Goal: Task Accomplishment & Management: Complete application form

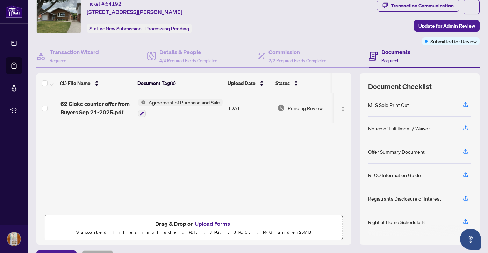
scroll to position [39, 0]
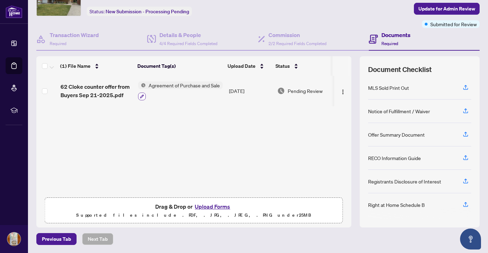
click at [140, 96] on icon "button" at bounding box center [142, 96] width 4 height 4
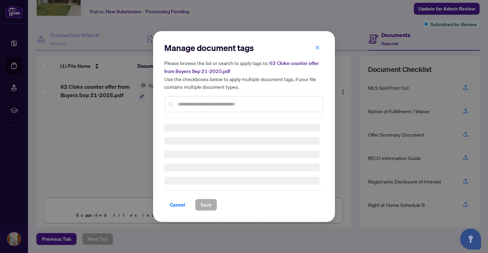
click at [185, 105] on input "text" at bounding box center [247, 104] width 141 height 8
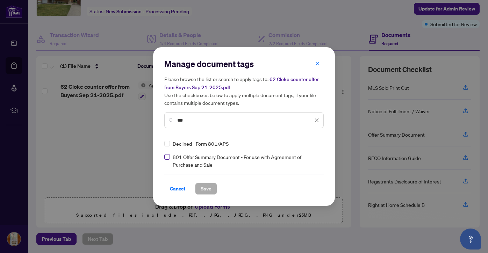
type input "***"
click at [168, 159] on span at bounding box center [167, 157] width 6 height 6
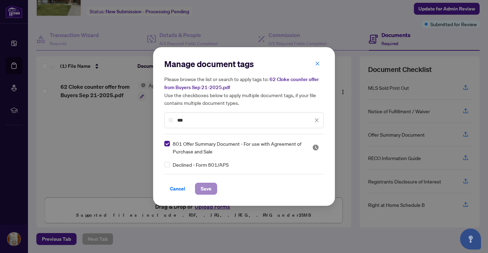
click at [206, 189] on span "Save" at bounding box center [206, 188] width 11 height 11
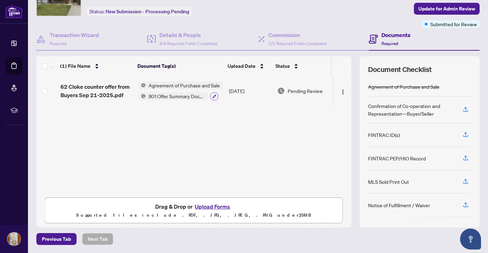
click at [214, 95] on icon "button" at bounding box center [214, 96] width 4 height 4
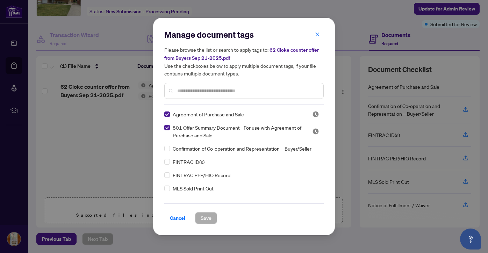
click at [194, 124] on span "801 Offer Summary Document - For use with Agreement of Purchase and Sale" at bounding box center [238, 131] width 131 height 15
click at [197, 89] on input "text" at bounding box center [247, 91] width 141 height 8
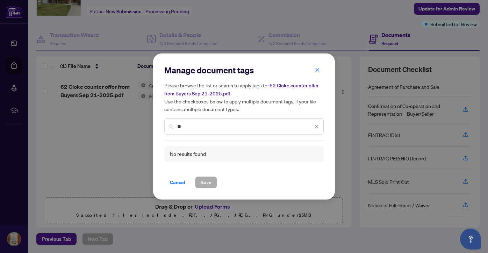
type input "*"
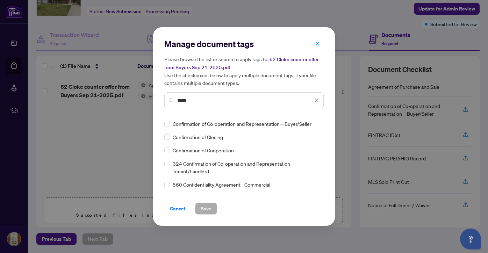
type input "*****"
drag, startPoint x: 195, startPoint y: 129, endPoint x: 169, endPoint y: 122, distance: 26.4
click at [169, 122] on span at bounding box center [167, 124] width 6 height 6
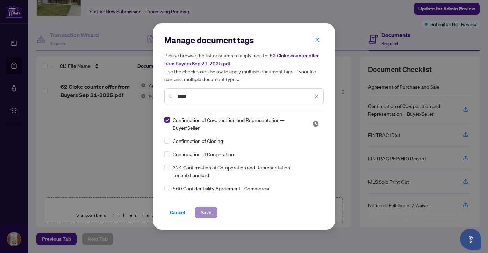
click at [204, 212] on span "Save" at bounding box center [206, 212] width 11 height 11
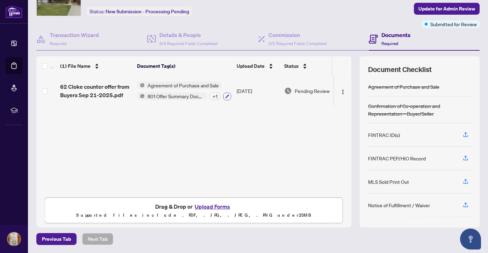
click at [228, 95] on icon "button" at bounding box center [227, 96] width 4 height 4
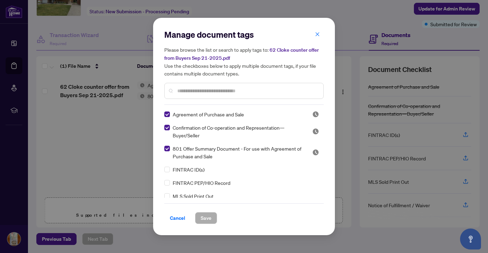
click at [187, 103] on div "Manage document tags Please browse the list or search to apply tags to: 62 Clok…" at bounding box center [243, 67] width 159 height 76
click at [186, 91] on input "text" at bounding box center [247, 91] width 141 height 8
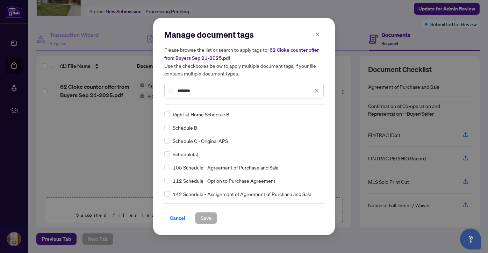
type input "*******"
drag, startPoint x: 186, startPoint y: 91, endPoint x: 166, endPoint y: 115, distance: 32.0
click at [166, 115] on span at bounding box center [167, 115] width 6 height 6
click at [204, 219] on span "Save" at bounding box center [206, 218] width 11 height 11
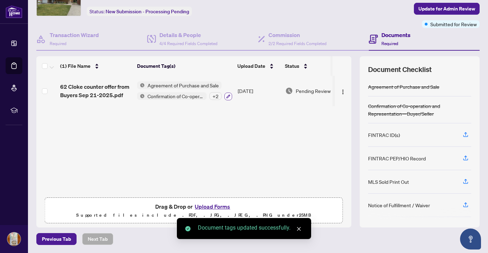
click at [228, 95] on icon "button" at bounding box center [228, 96] width 4 height 4
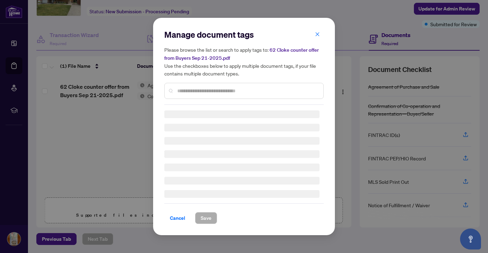
click at [203, 90] on input "text" at bounding box center [247, 91] width 141 height 8
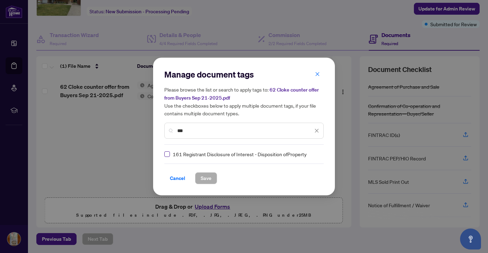
type input "***"
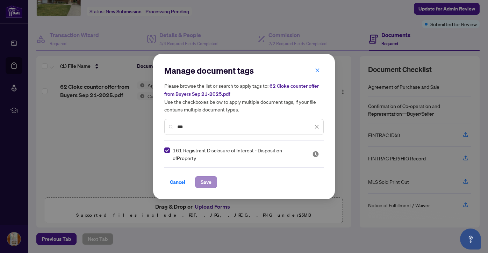
click at [200, 181] on button "Save" at bounding box center [206, 182] width 22 height 12
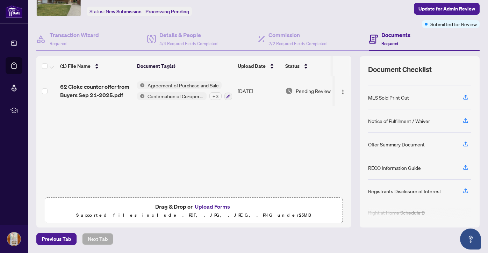
scroll to position [90, 0]
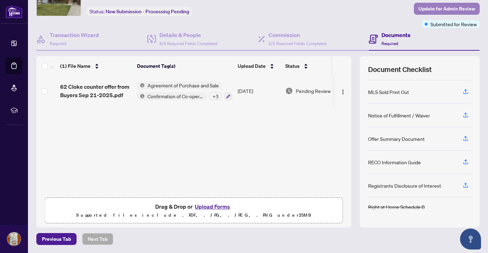
click at [441, 8] on span "Update for Admin Review" at bounding box center [446, 8] width 57 height 11
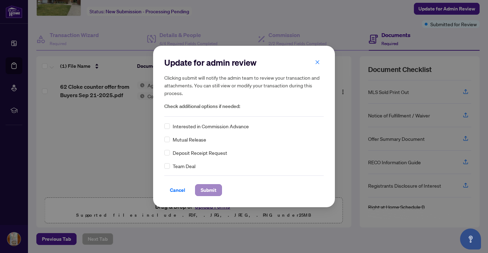
click at [207, 193] on span "Submit" at bounding box center [209, 190] width 16 height 11
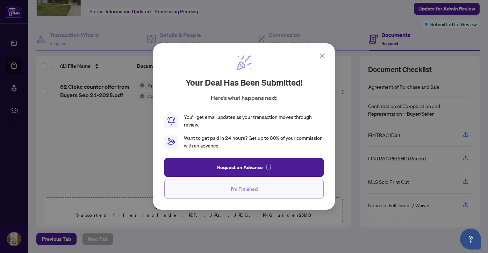
click at [255, 187] on span "I'm Finished" at bounding box center [244, 189] width 27 height 11
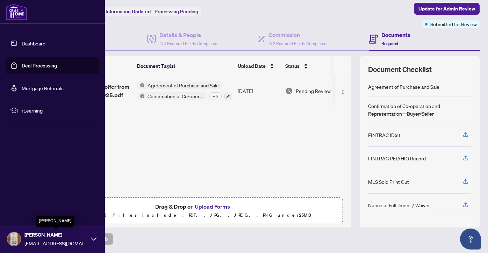
click at [42, 235] on span "[PERSON_NAME]" at bounding box center [55, 235] width 63 height 8
click at [31, 198] on span "Logout" at bounding box center [28, 197] width 16 height 11
